Goal: Entertainment & Leisure: Consume media (video, audio)

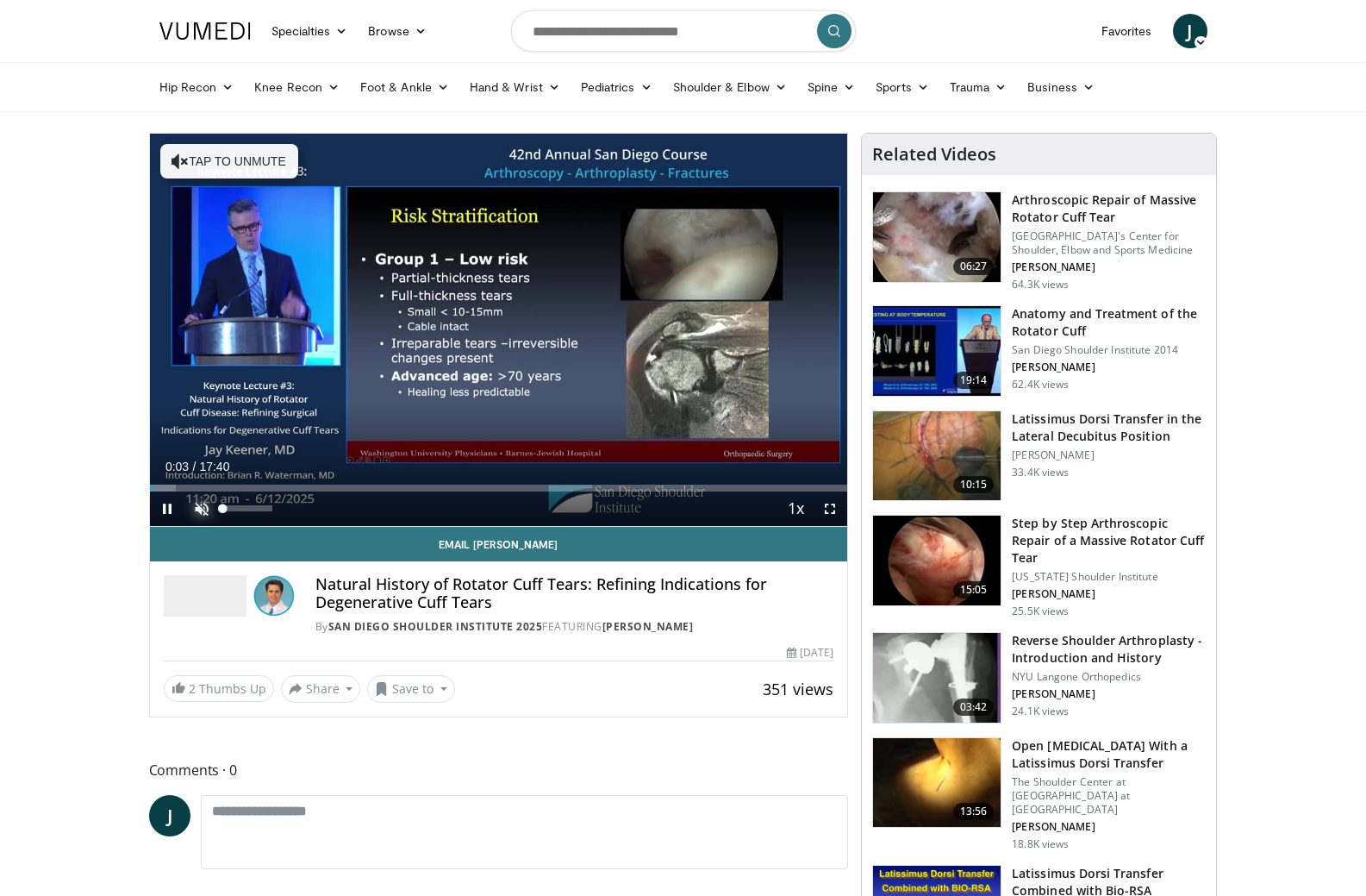
click at [206, 504] on span "Video Player" at bounding box center [202, 508] width 35 height 35
click at [264, 507] on video-js "**********" at bounding box center [499, 330] width 698 height 393
drag, startPoint x: 249, startPoint y: 505, endPoint x: 291, endPoint y: 507, distance: 42.0
click at [291, 507] on video-js "**********" at bounding box center [499, 330] width 698 height 393
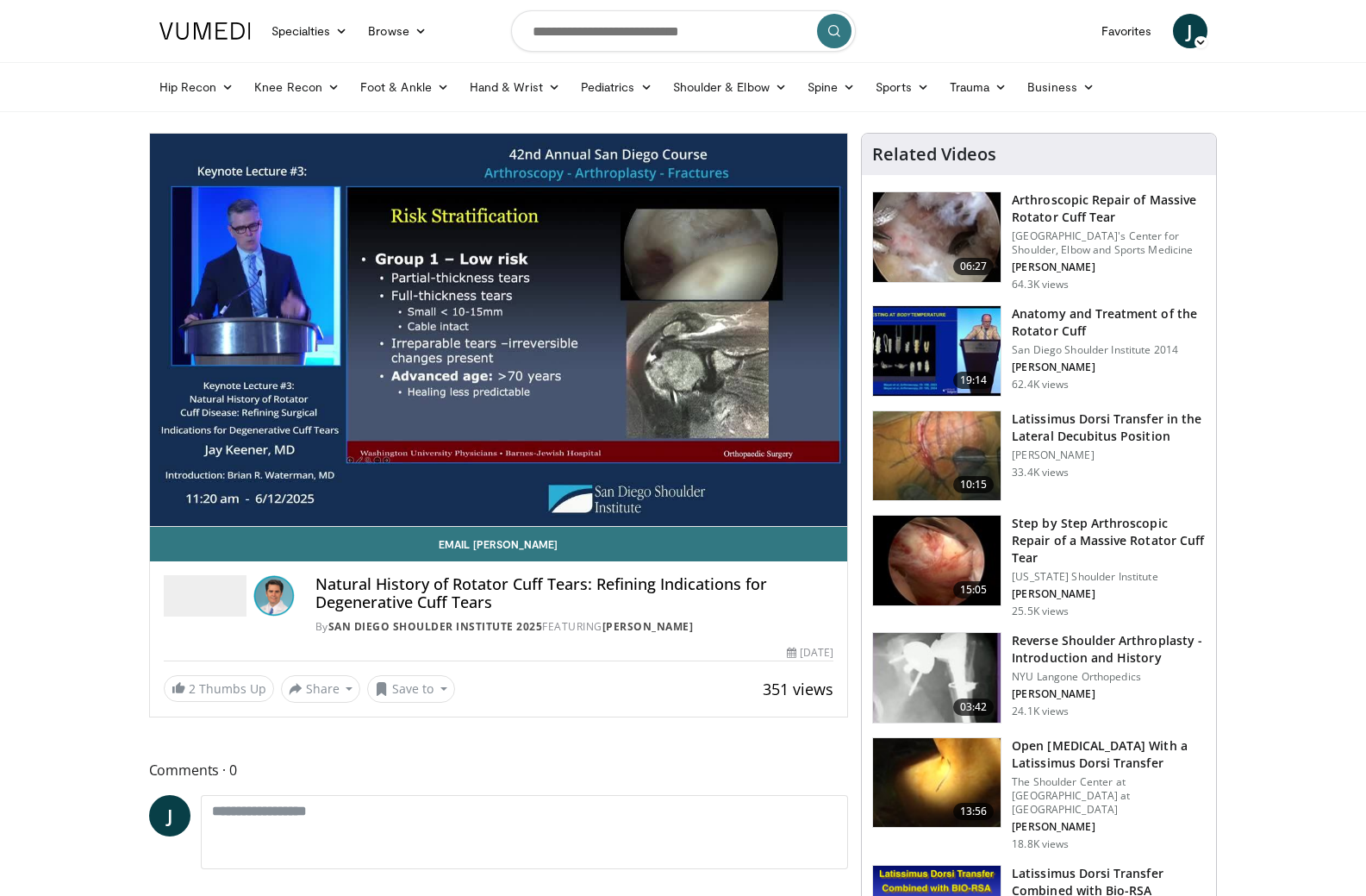
click at [1196, 39] on icon at bounding box center [1200, 43] width 12 height 12
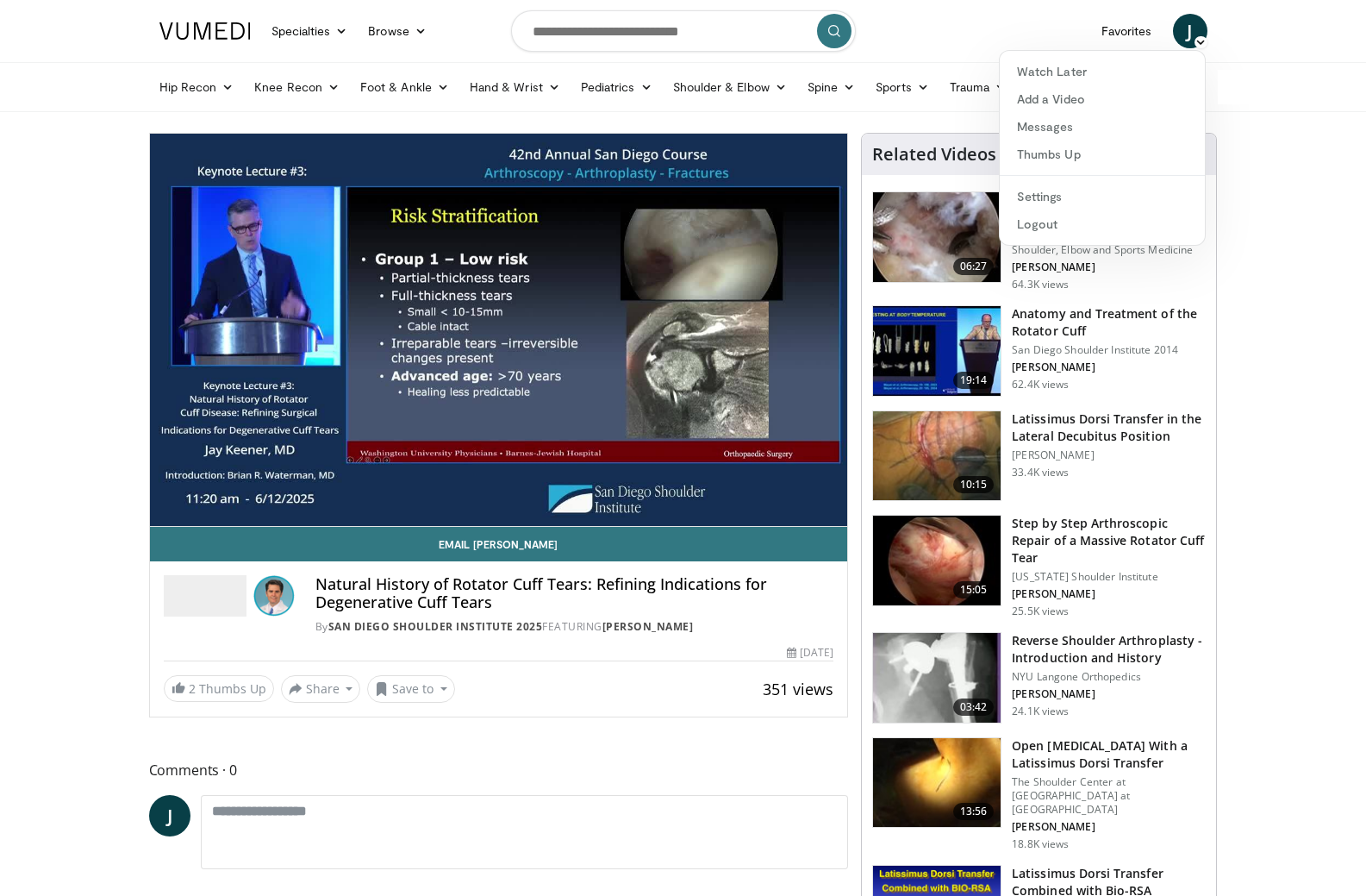
click at [1026, 32] on nav "Specialties Adult & Family Medicine Allergy, [MEDICAL_DATA], Immunology Anesthe…" at bounding box center [683, 31] width 1069 height 62
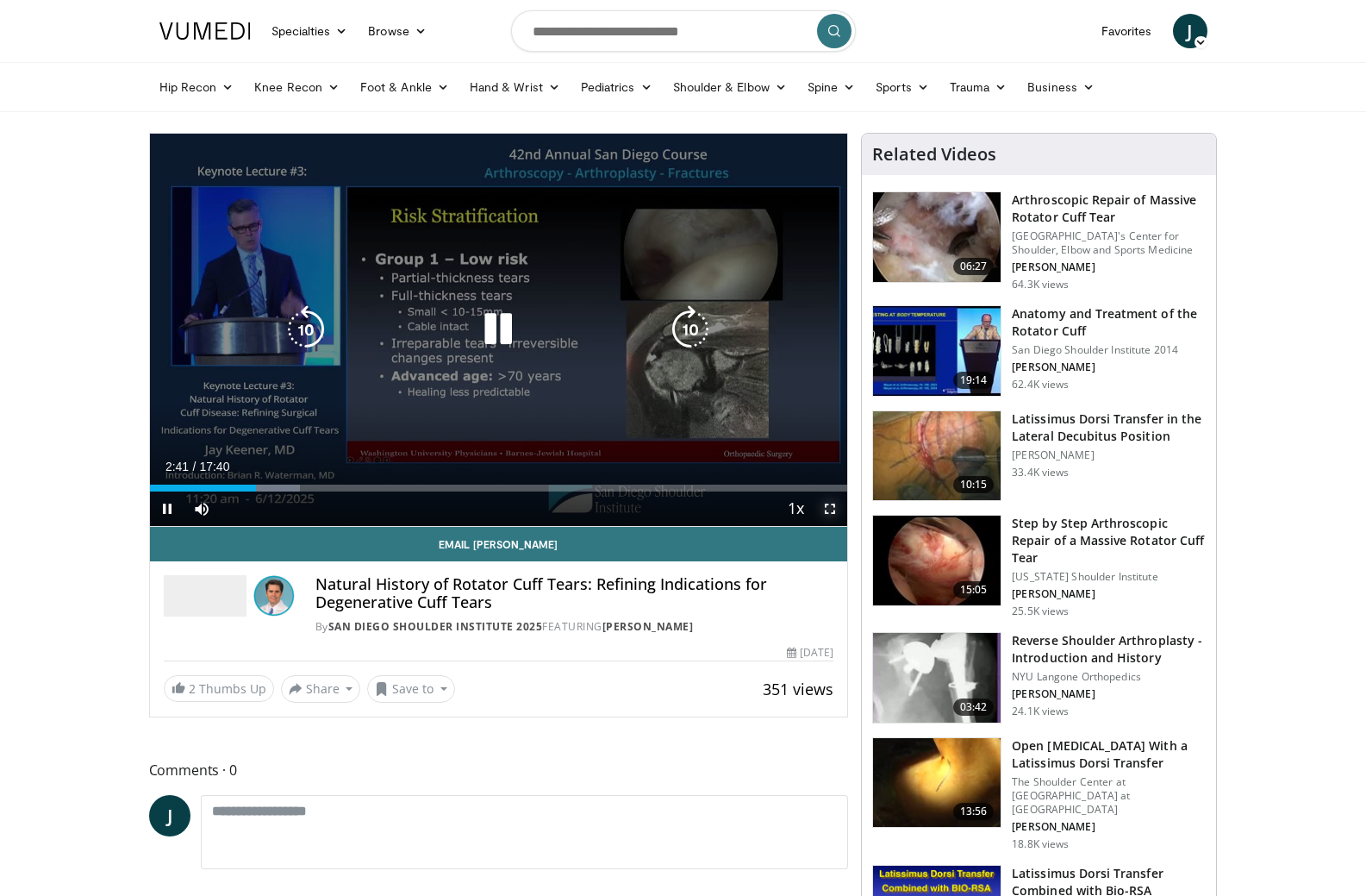
drag, startPoint x: 836, startPoint y: 510, endPoint x: 836, endPoint y: 615, distance: 105.0
click at [836, 510] on span "Video Player" at bounding box center [830, 508] width 35 height 35
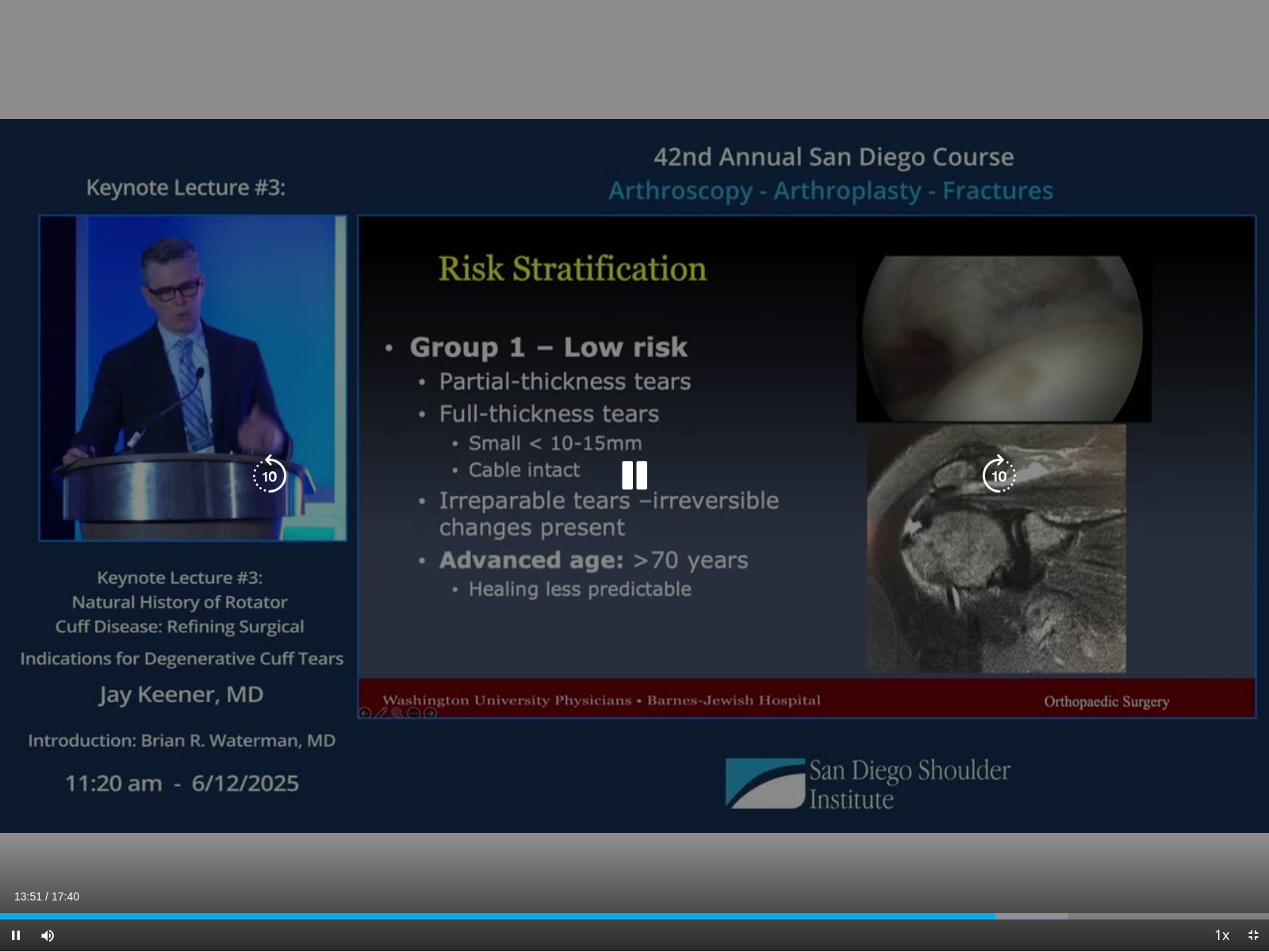
click at [631, 472] on icon "Video Player" at bounding box center [634, 476] width 45 height 45
click at [634, 474] on icon "Video Player" at bounding box center [634, 476] width 45 height 45
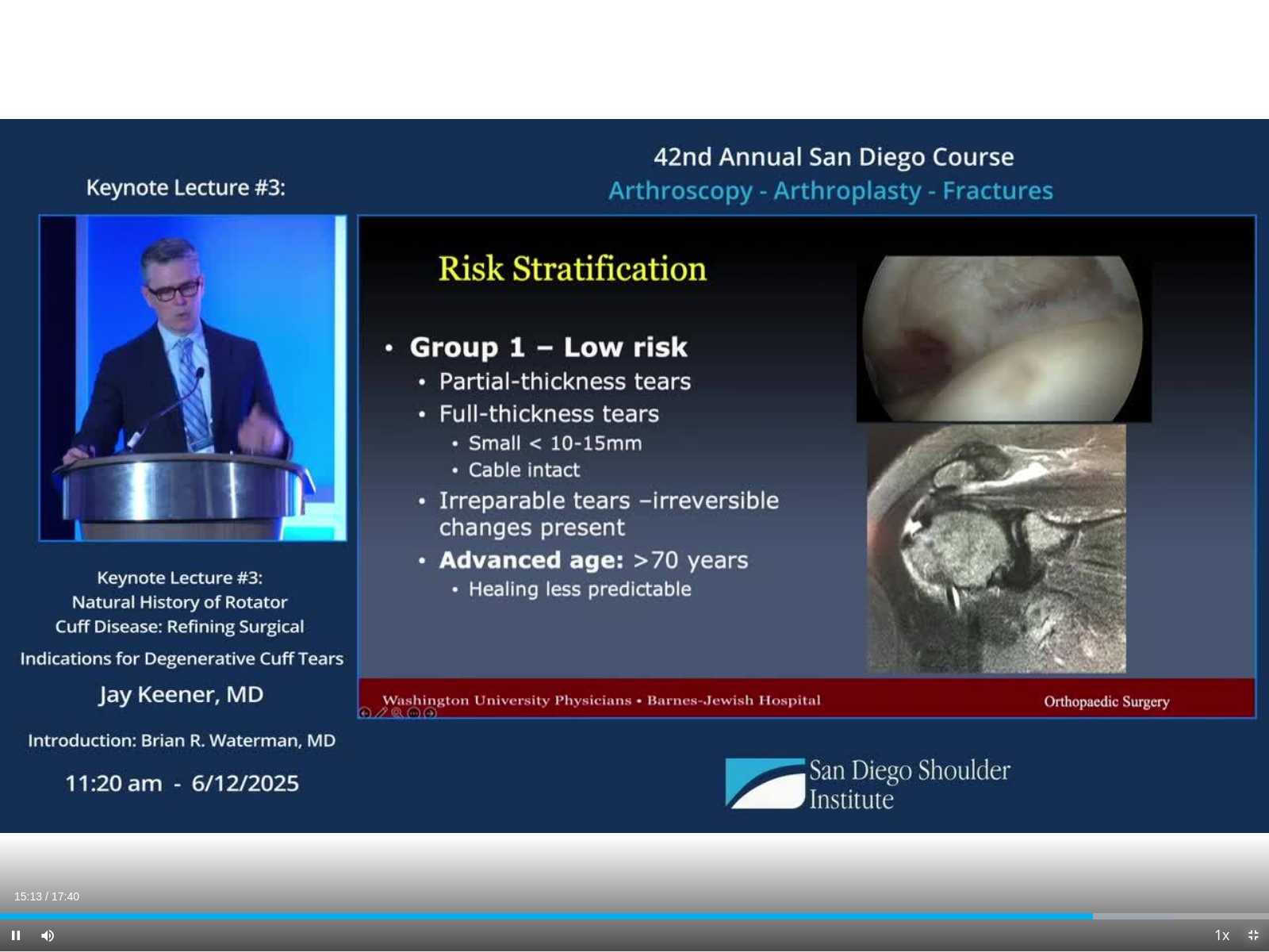
click at [1256, 824] on span "Video Player" at bounding box center [1253, 935] width 32 height 32
